Goal: Information Seeking & Learning: Understand process/instructions

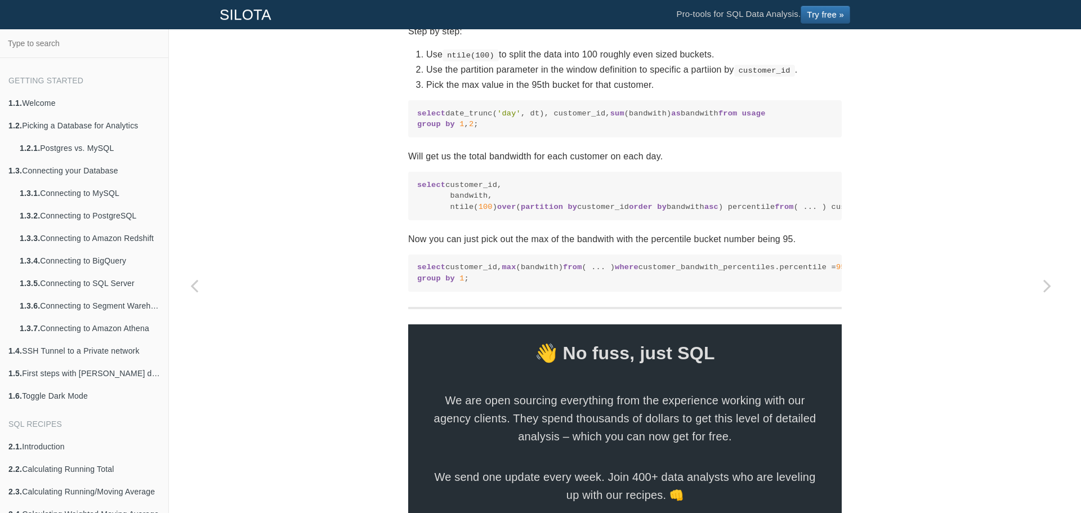
scroll to position [704, 0]
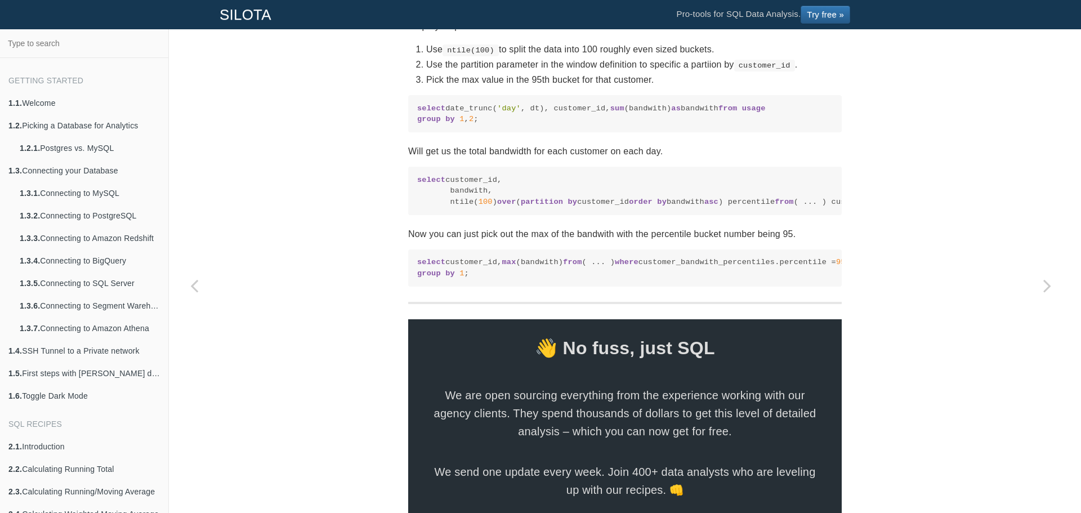
click at [497, 206] on span "over" at bounding box center [506, 202] width 19 height 8
copy code "over"
click at [750, 207] on code "select customer_id, bandwith, ntile( 100 ) over ( partition by customer_id orde…" at bounding box center [625, 191] width 416 height 33
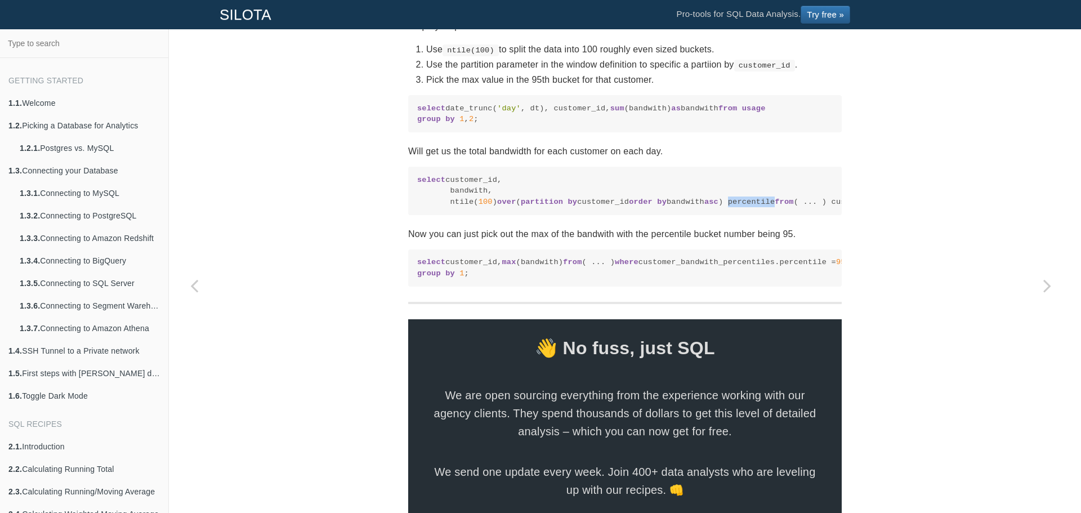
copy code "percentile"
click at [605, 207] on code "select customer_id, bandwith, ntile( 100 ) over ( partition by customer_id orde…" at bounding box center [625, 191] width 416 height 33
click at [689, 207] on code "select customer_id, bandwith, ntile( 100 ) over ( partition by customer_id orde…" at bounding box center [625, 191] width 416 height 33
click at [635, 206] on span "order" at bounding box center [641, 202] width 24 height 8
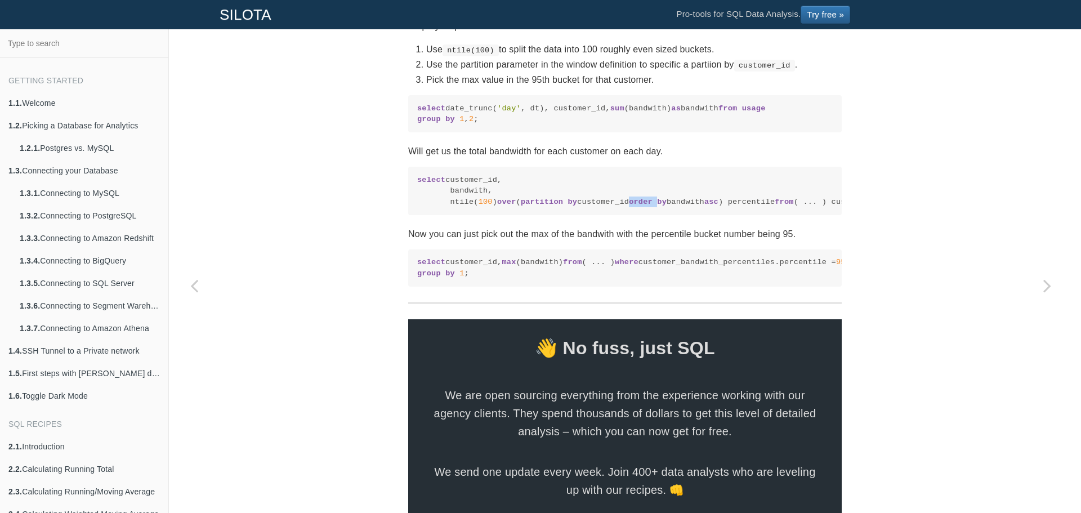
click at [635, 206] on span "order" at bounding box center [641, 202] width 24 height 8
copy code "order by"
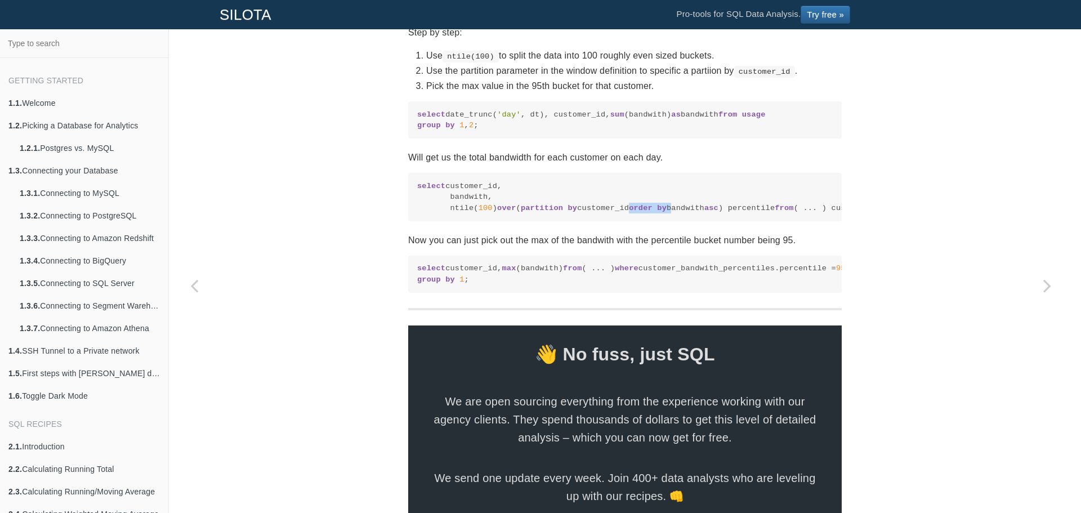
scroll to position [855, 0]
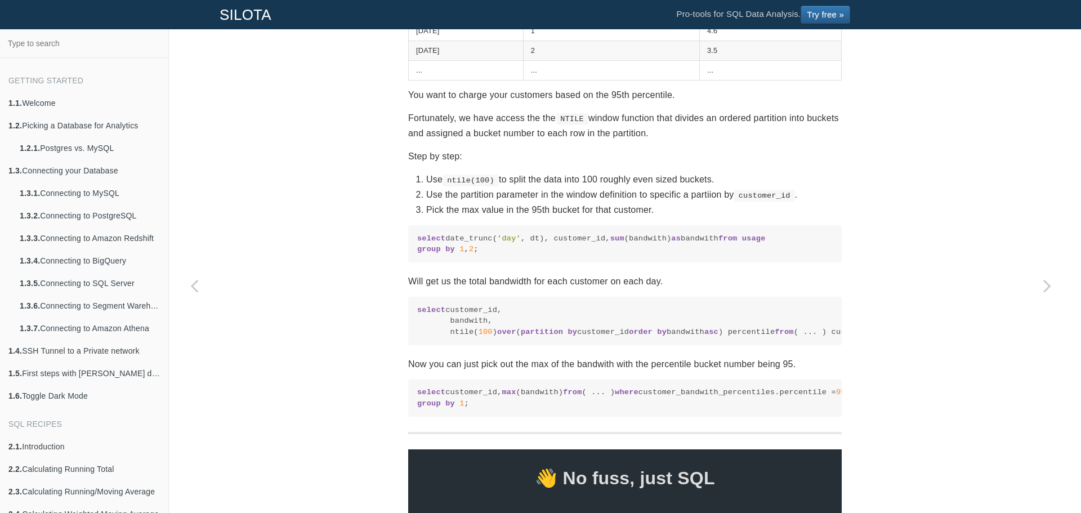
scroll to position [517, 0]
